Goal: Use online tool/utility

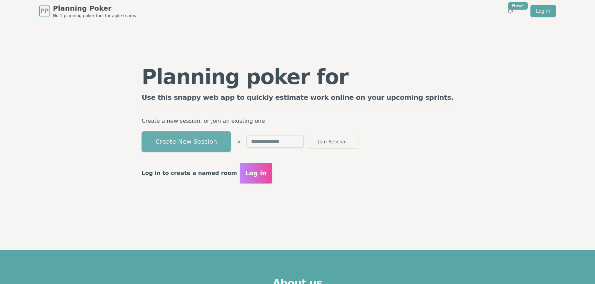
click at [207, 139] on button "Create New Session" at bounding box center [186, 142] width 89 height 21
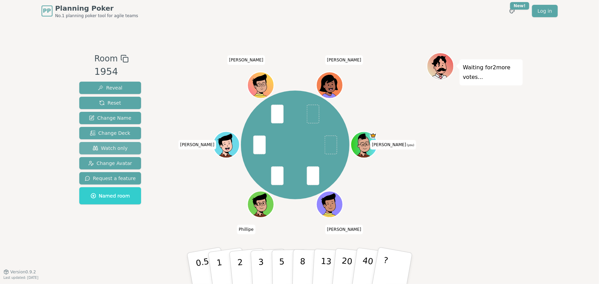
click at [103, 148] on span "Watch only" at bounding box center [110, 148] width 35 height 7
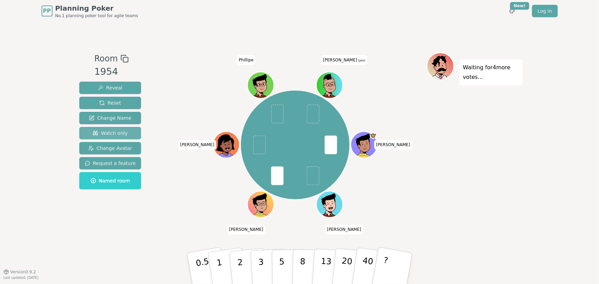
click at [112, 131] on span "Watch only" at bounding box center [110, 133] width 35 height 7
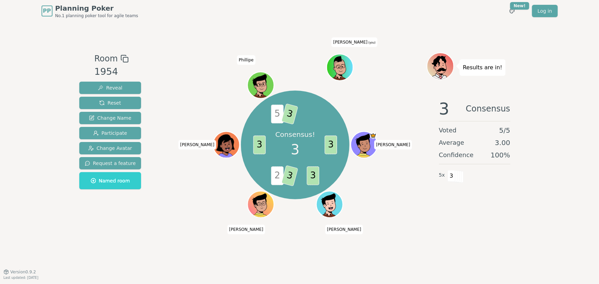
click at [341, 98] on div "Consensus! 3 3 3 2 3 3 5 3 [PERSON_NAME] [PERSON_NAME] [PERSON_NAME] [PERSON_NA…" at bounding box center [295, 145] width 109 height 109
click at [108, 102] on span "Reset" at bounding box center [110, 103] width 22 height 7
